Goal: Task Accomplishment & Management: Manage account settings

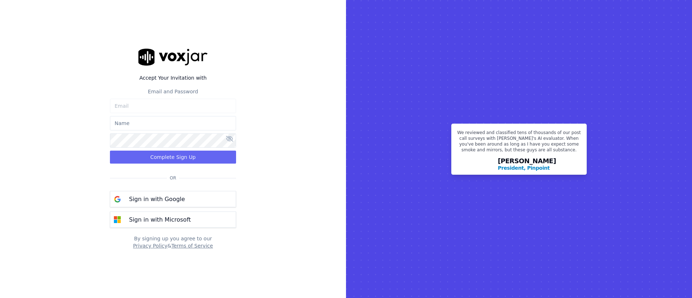
type input "bobupdates@crimestoppers-uk.org"
click at [180, 128] on input "text" at bounding box center [173, 123] width 126 height 14
type input "[PERSON_NAME]"
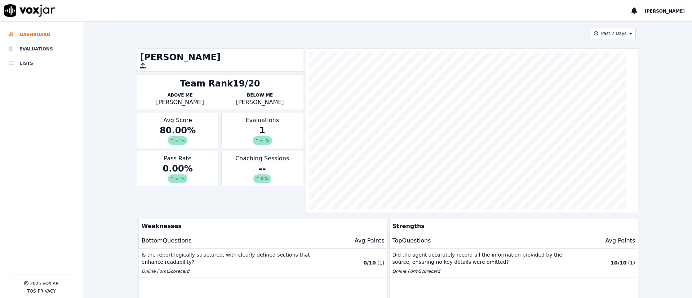
scroll to position [36, 0]
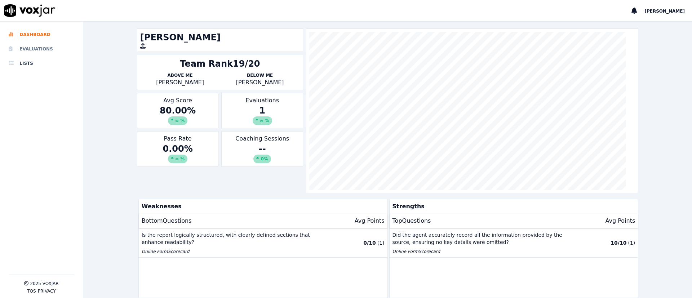
click at [28, 44] on li "Evaluations" at bounding box center [42, 49] width 66 height 14
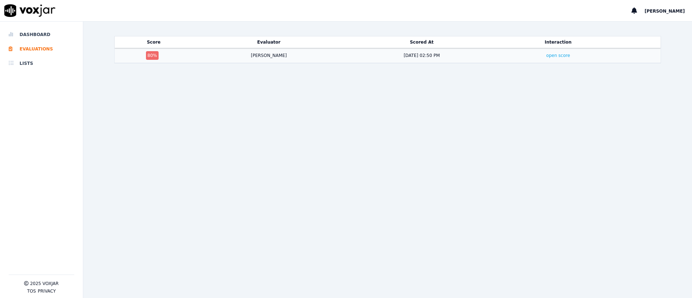
click at [199, 59] on td "[PERSON_NAME]" at bounding box center [268, 55] width 152 height 15
click at [546, 56] on link "open score" at bounding box center [558, 55] width 24 height 5
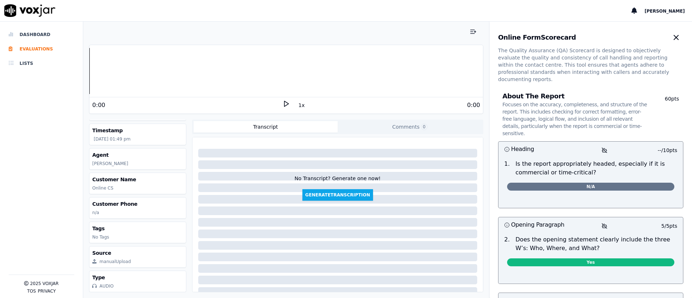
click at [676, 8] on button "[PERSON_NAME]" at bounding box center [668, 10] width 48 height 9
click at [23, 36] on li "Dashboard" at bounding box center [42, 34] width 66 height 14
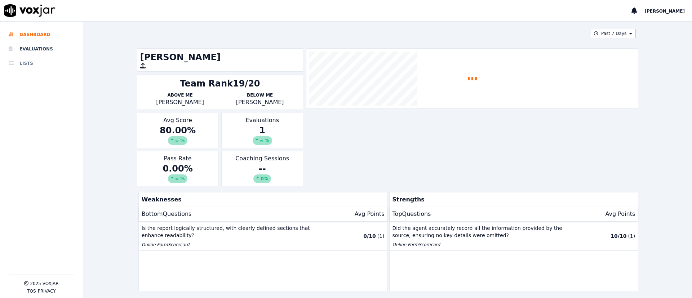
click at [25, 64] on li "Lists" at bounding box center [42, 63] width 66 height 14
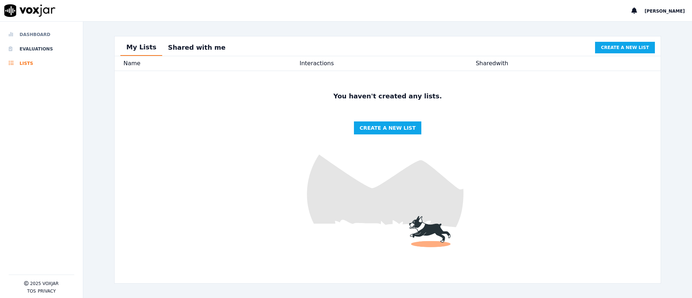
click at [31, 36] on li "Dashboard" at bounding box center [42, 34] width 66 height 14
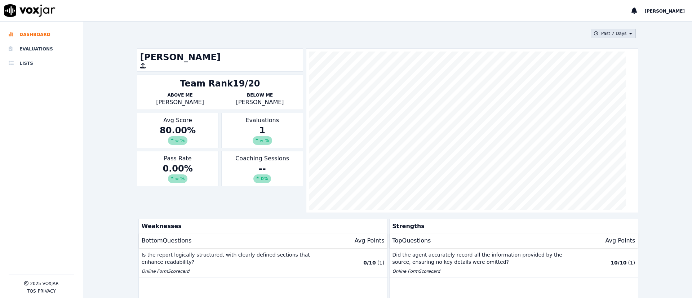
click at [591, 31] on button "Past 7 Days" at bounding box center [613, 33] width 45 height 9
click at [602, 98] on div "This Year" at bounding box center [611, 99] width 19 height 6
click at [618, 122] on button "Add" at bounding box center [625, 117] width 14 height 12
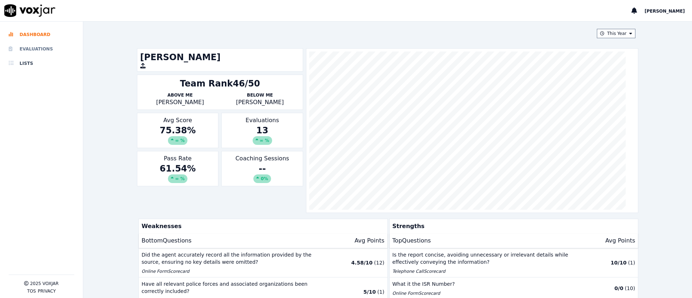
click at [35, 47] on li "Evaluations" at bounding box center [42, 49] width 66 height 14
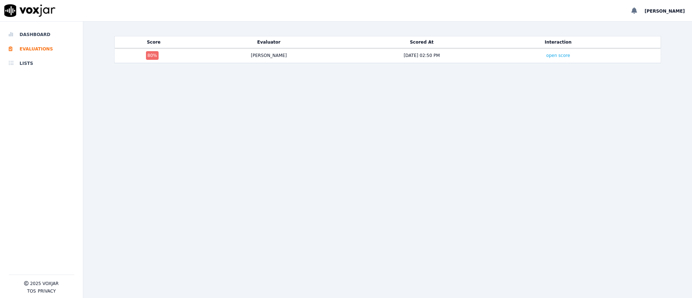
click at [637, 12] on icon at bounding box center [634, 11] width 6 height 6
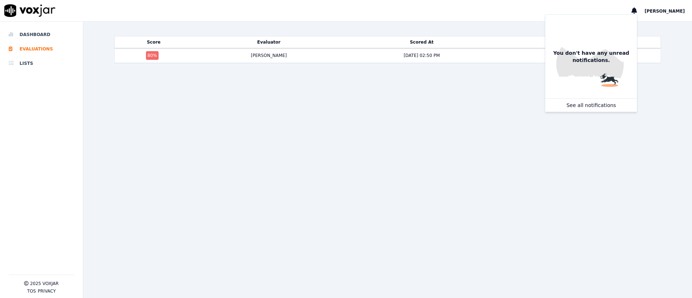
click at [672, 13] on span "[PERSON_NAME]" at bounding box center [664, 11] width 40 height 5
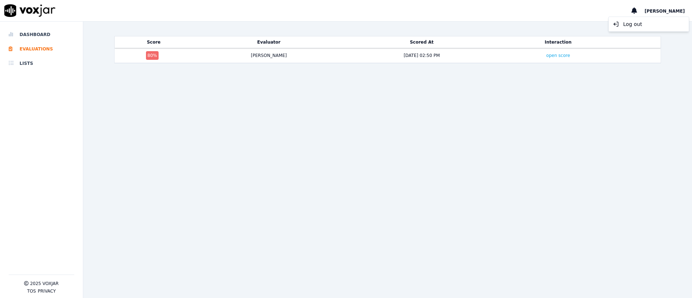
click at [617, 7] on div "[PERSON_NAME]" at bounding box center [346, 11] width 692 height 22
